Goal: Task Accomplishment & Management: Manage account settings

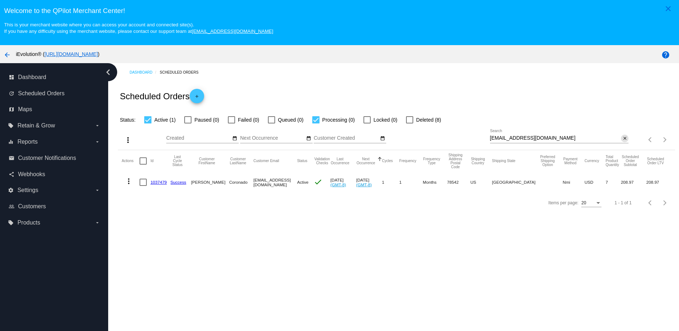
click at [623, 137] on mat-icon "close" at bounding box center [625, 139] width 5 height 6
click at [620, 140] on mat-icon "search" at bounding box center [624, 139] width 9 height 11
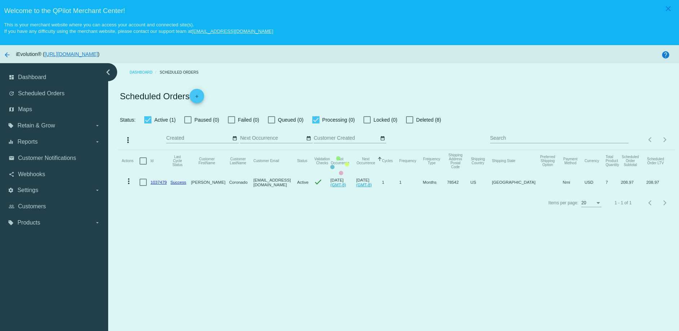
click at [603, 150] on mat-table "Actions Id Last Cycle Status Customer FirstName Customer LastName Customer Emai…" at bounding box center [396, 171] width 557 height 43
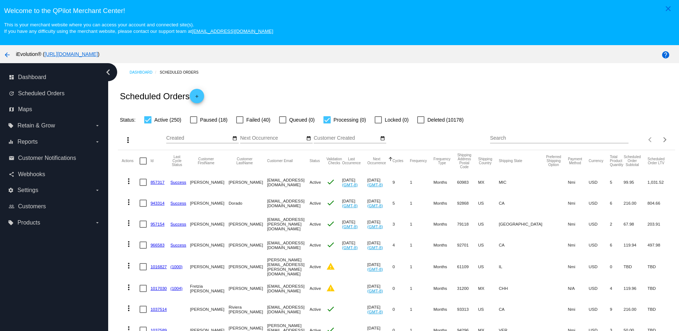
click at [519, 143] on div "Search" at bounding box center [559, 136] width 139 height 14
paste input "esther52garcia@gmail.com"
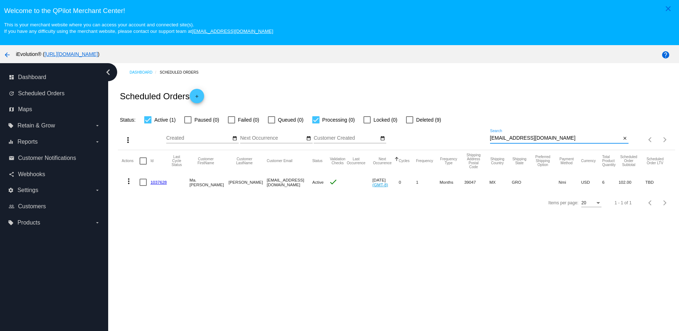
type input "esther52garcia@gmail.com"
click at [131, 182] on mat-icon "more_vert" at bounding box center [128, 181] width 9 height 9
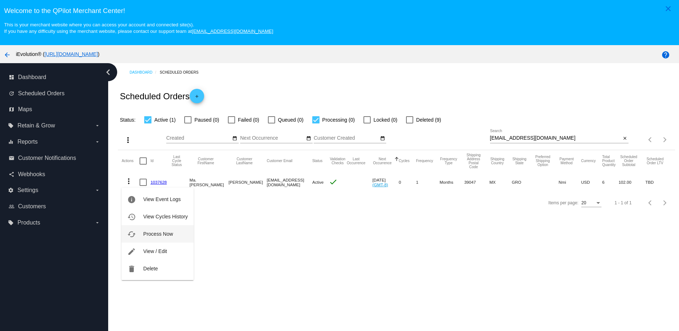
click at [168, 235] on span "Process Now" at bounding box center [158, 234] width 30 height 6
click at [156, 182] on link "1037628" at bounding box center [158, 182] width 16 height 5
